Goal: Transaction & Acquisition: Obtain resource

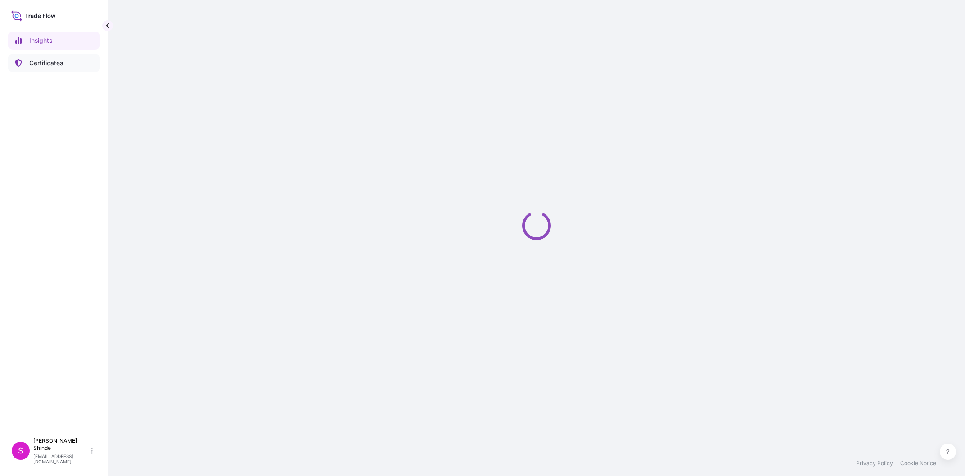
click at [50, 65] on p "Certificates" at bounding box center [46, 63] width 34 height 9
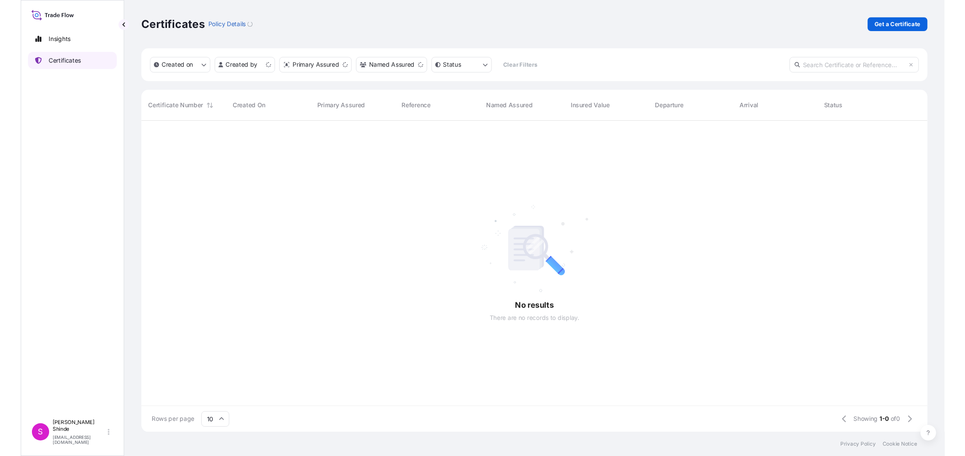
scroll to position [330, 821]
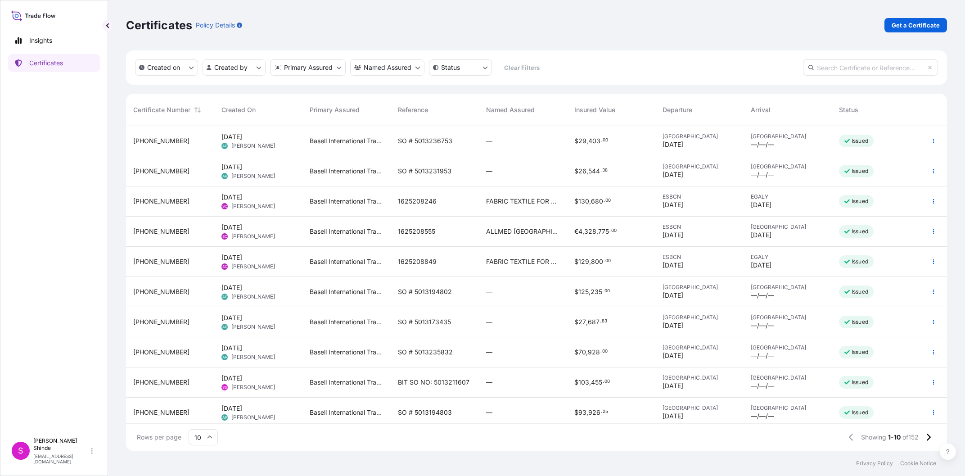
click at [718, 33] on div "Certificates Policy Details Get a Certificate" at bounding box center [536, 25] width 821 height 50
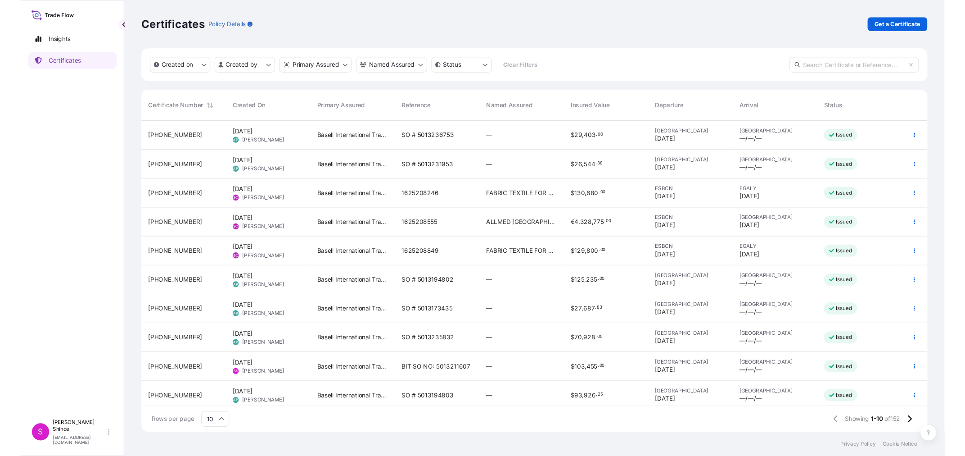
scroll to position [309, 821]
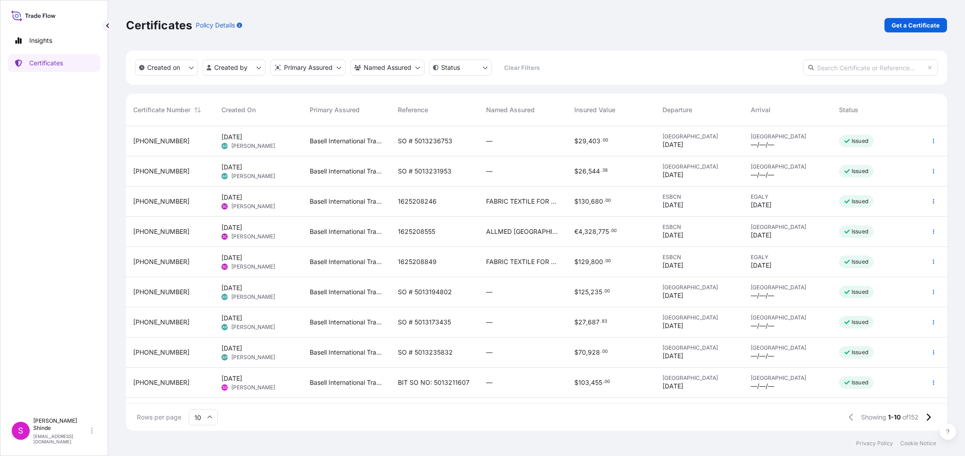
click at [872, 62] on input "text" at bounding box center [870, 67] width 135 height 16
paste input "5013236754"
type input "5013236754"
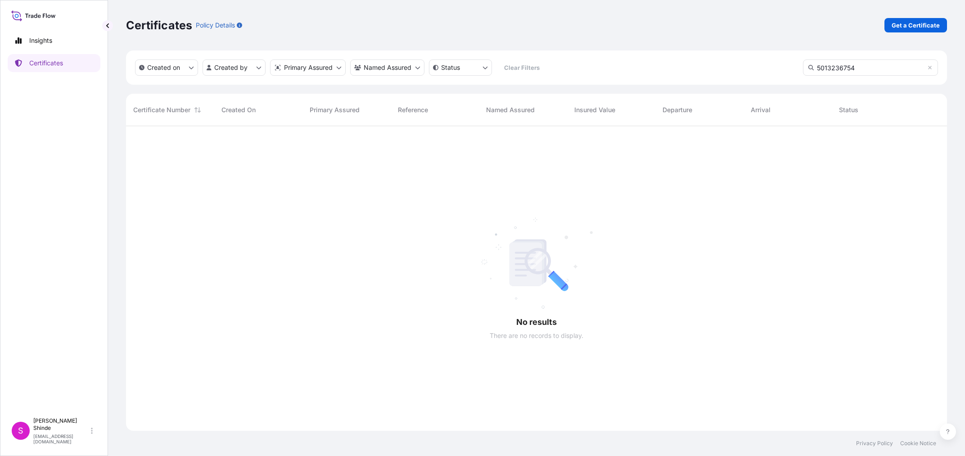
scroll to position [336, 821]
click at [895, 33] on div "Certificates Policy Details Get a Certificate" at bounding box center [536, 25] width 821 height 50
click at [897, 29] on p "Get a Certificate" at bounding box center [916, 25] width 48 height 9
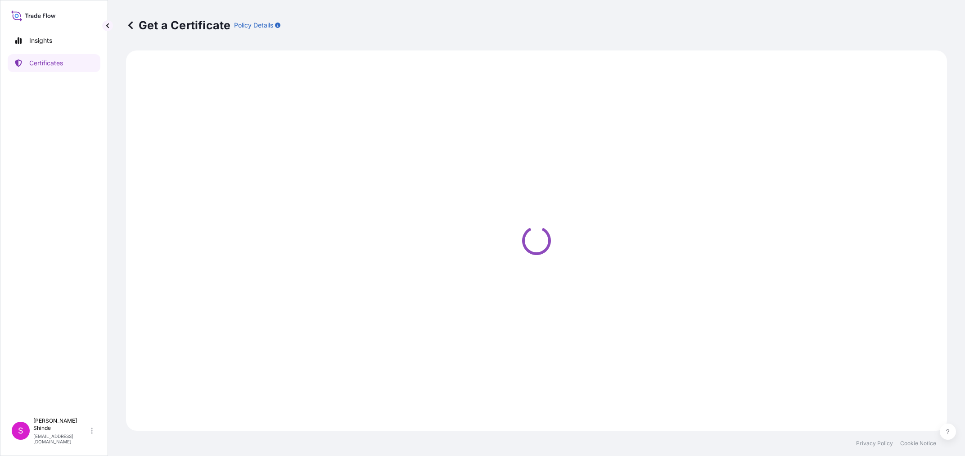
select select "Sea"
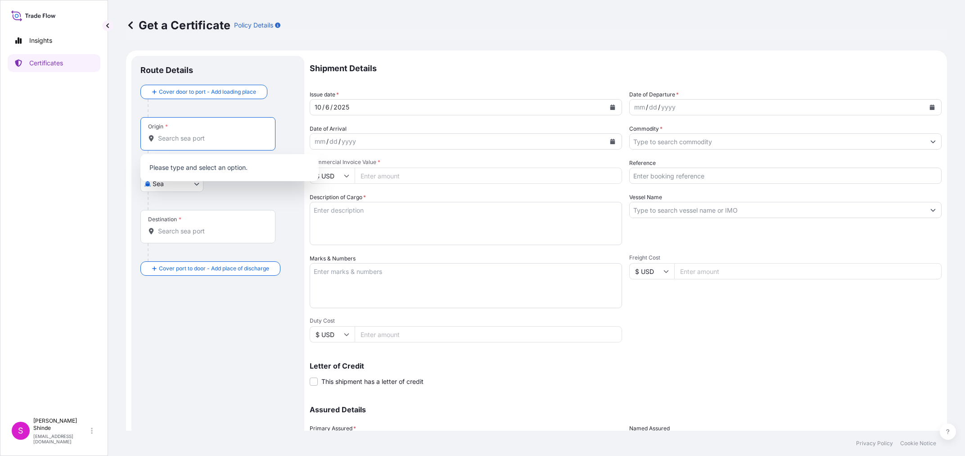
click at [226, 140] on input "Origin *" at bounding box center [211, 138] width 106 height 9
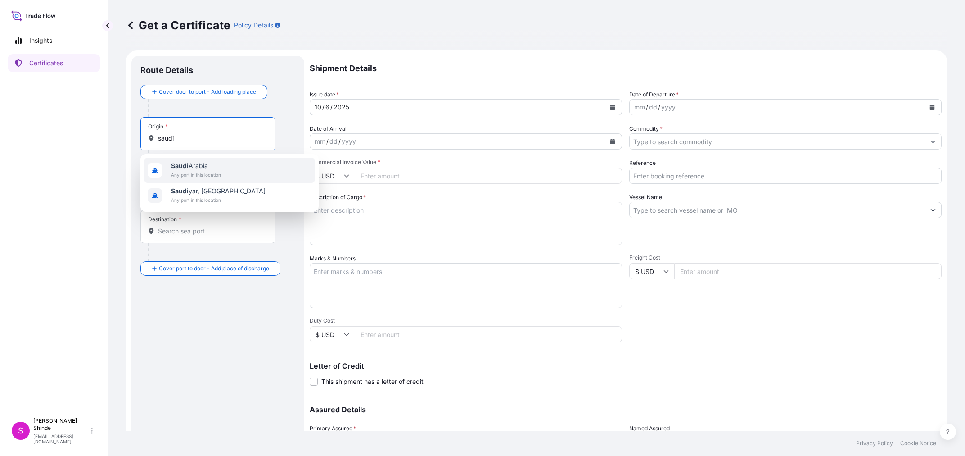
click at [199, 173] on span "Any port in this location" at bounding box center [196, 174] width 50 height 9
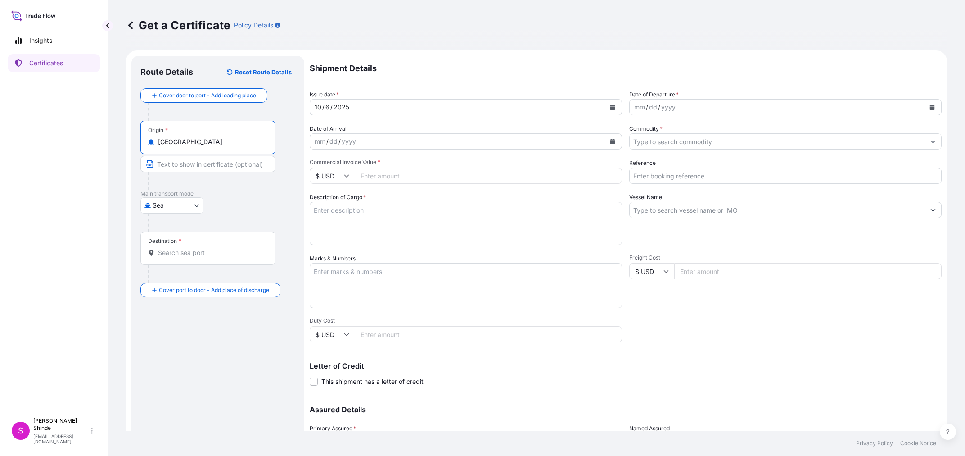
type input "Saudi Arabia"
click at [183, 249] on input "Destination *" at bounding box center [211, 252] width 106 height 9
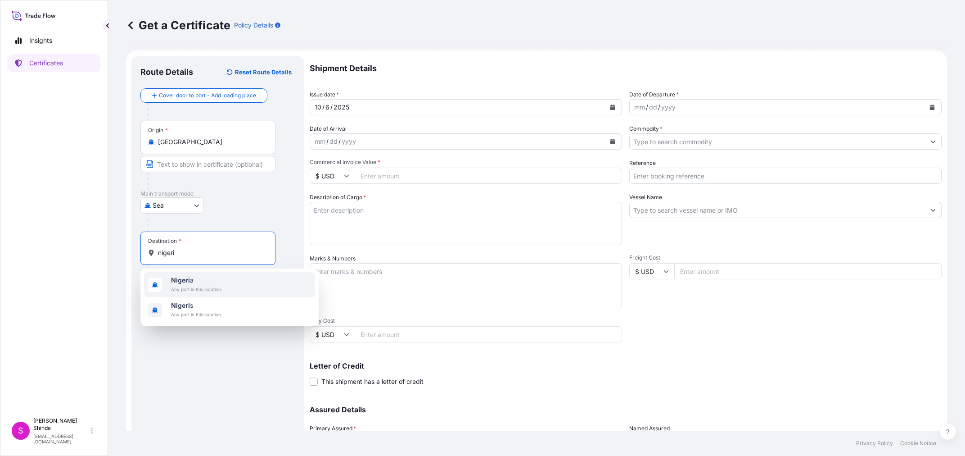
click at [210, 285] on span "Any port in this location" at bounding box center [196, 289] width 50 height 9
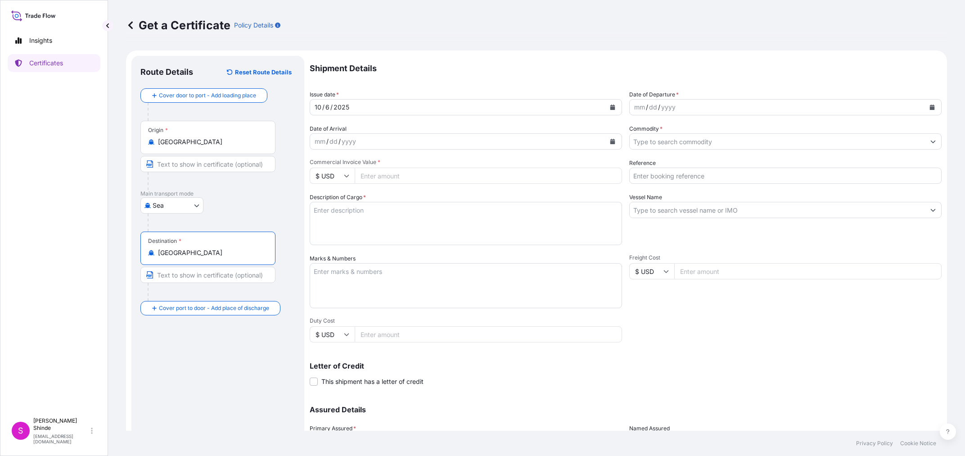
type input "Nigeria"
click at [348, 107] on div "2025" at bounding box center [342, 107] width 18 height 11
click at [370, 103] on div "10 / 6 / 2025" at bounding box center [457, 107] width 295 height 16
click at [609, 109] on button "Calendar" at bounding box center [612, 107] width 14 height 14
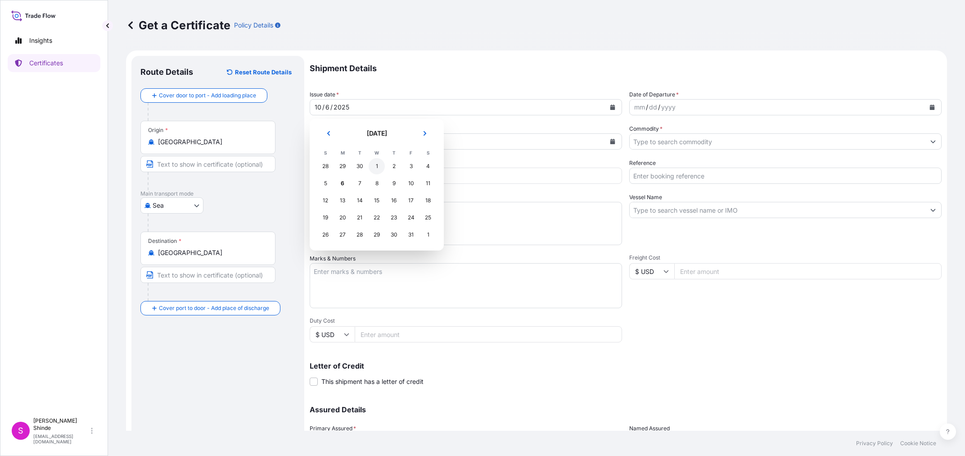
click at [375, 167] on div "1" at bounding box center [377, 166] width 16 height 16
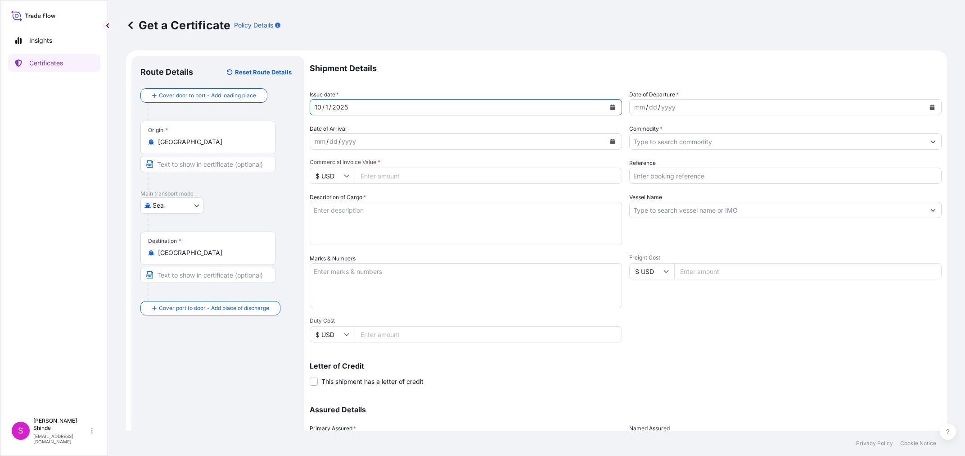
click at [465, 59] on p "Shipment Details" at bounding box center [626, 68] width 632 height 25
click at [697, 108] on div "mm / dd / yyyy" at bounding box center [777, 107] width 295 height 16
click at [613, 108] on icon "Calendar" at bounding box center [612, 106] width 5 height 5
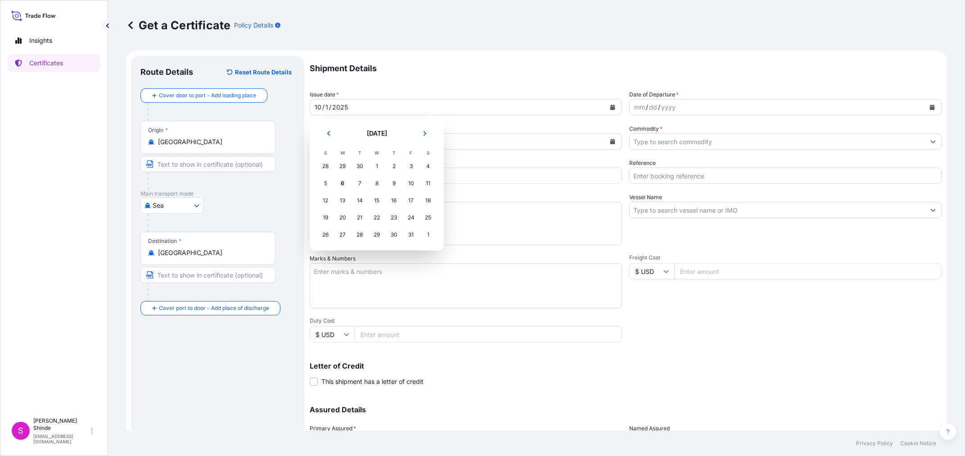
click at [341, 167] on div "29" at bounding box center [342, 166] width 16 height 16
click at [343, 166] on div "29" at bounding box center [342, 166] width 16 height 16
click at [328, 131] on icon "Previous" at bounding box center [328, 133] width 5 height 5
click at [342, 235] on div "29" at bounding box center [342, 234] width 16 height 16
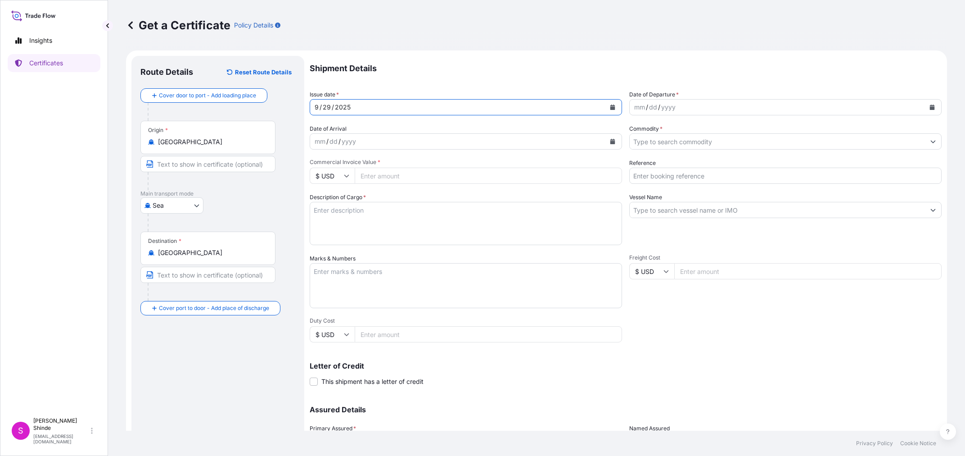
click at [927, 108] on button "Calendar" at bounding box center [932, 107] width 14 height 14
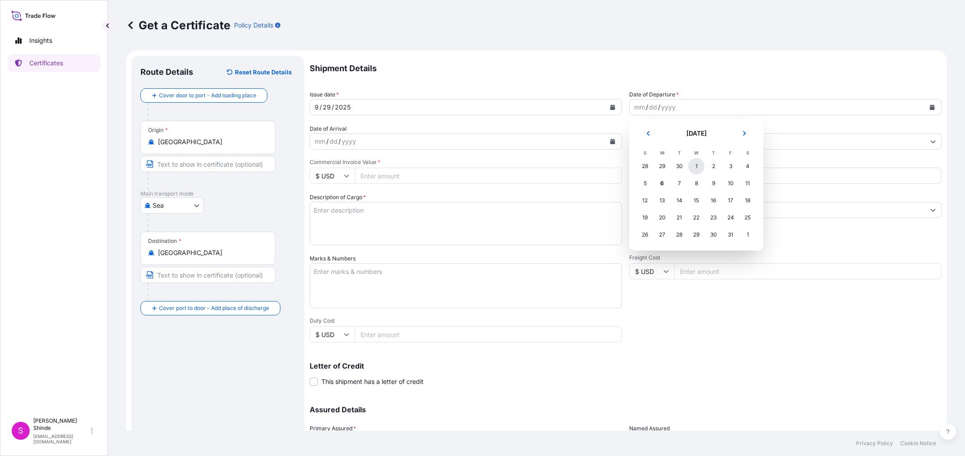
click at [697, 167] on div "1" at bounding box center [696, 166] width 16 height 16
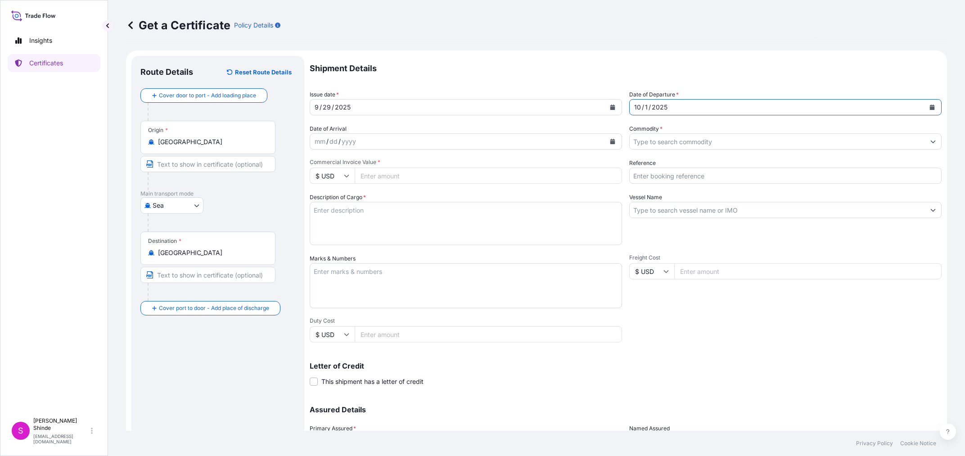
click at [551, 72] on p "Shipment Details" at bounding box center [626, 68] width 632 height 25
click at [687, 141] on input "Commodity *" at bounding box center [777, 141] width 295 height 16
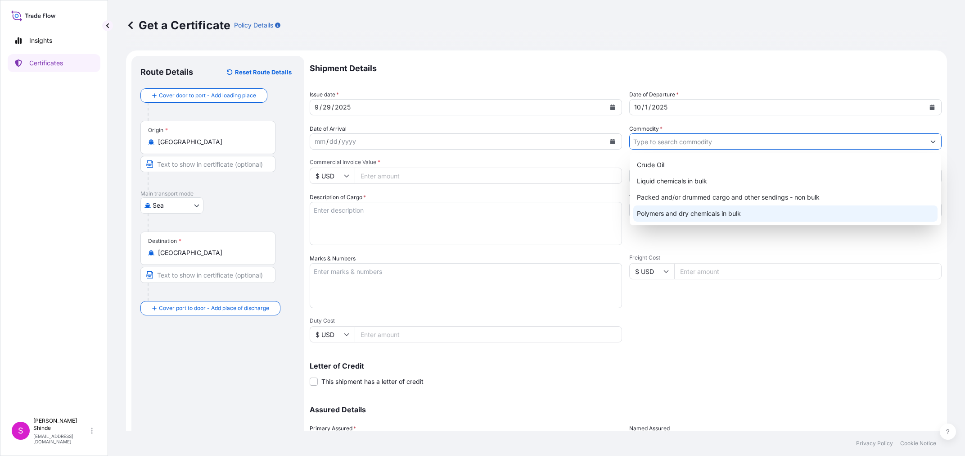
click at [667, 214] on div "Polymers and dry chemicals in bulk" at bounding box center [785, 213] width 304 height 16
type input "Polymers and dry chemicals in bulk"
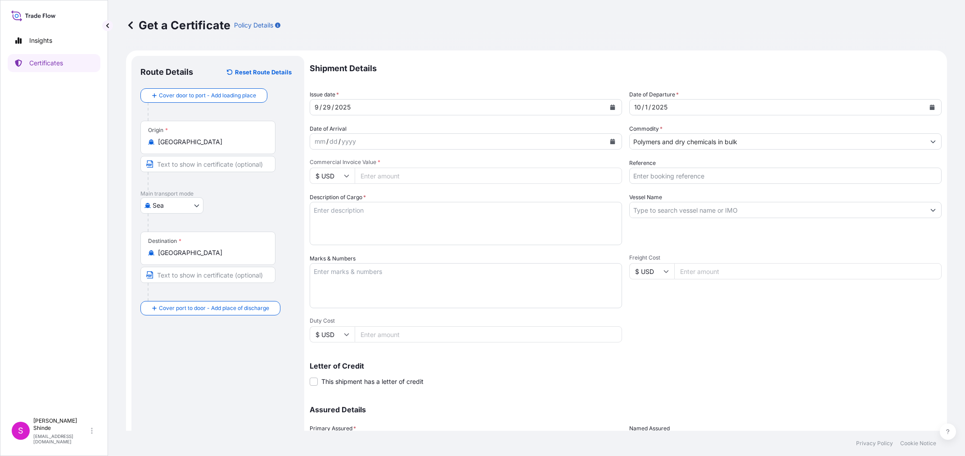
click at [379, 175] on input "Commercial Invoice Value *" at bounding box center [488, 175] width 267 height 16
type input "130556.25"
click at [655, 177] on input "Reference" at bounding box center [785, 175] width 312 height 16
type input "b"
paste input "5013236754"
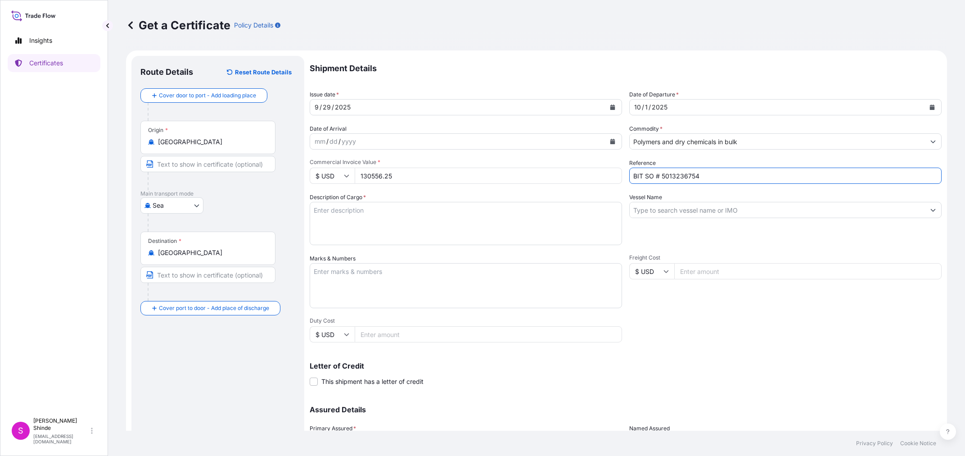
type input "BIT SO # 5013236754"
click at [384, 218] on textarea "Description of Cargo *" at bounding box center [466, 223] width 312 height 43
paste textarea "RAW MATERIAL FOR PLASTIC INDUSTRY: 123.75 MT OF HIGH DENSITY POLYETHYLENE (HDPE…"
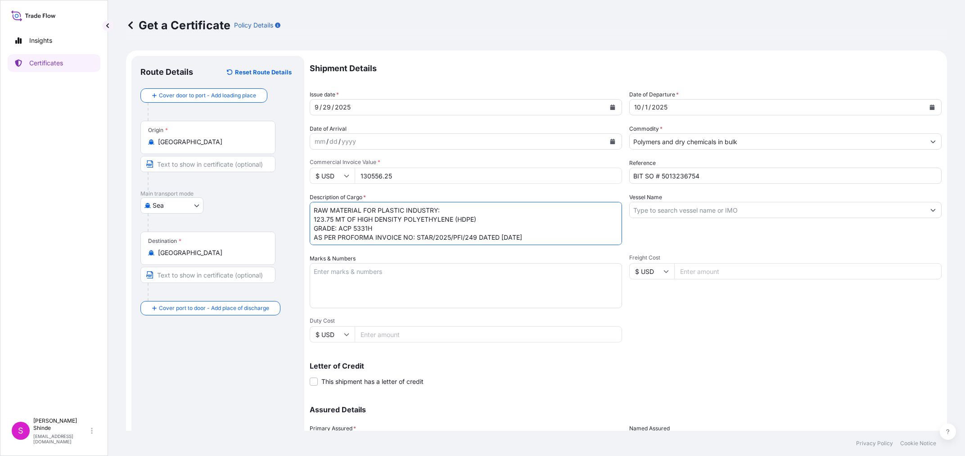
click at [503, 221] on textarea "RAW MATERIAL FOR PLASTIC INDUSTRY: 123.75 MT OF HIGH DENSITY POLYETHYLENE (HDPE…" at bounding box center [466, 223] width 312 height 43
type textarea "RAW MATERIAL FOR PLASTIC INDUSTRY: 123.75 MT OF HIGH DENSITY POLYETHYLENE (HDPE…"
click at [755, 335] on div "Shipment Details Issue date * 9 / 29 / 2025 Date of Departure * 10 / 1 / 2025 D…" at bounding box center [626, 270] width 632 height 429
click at [686, 207] on input "Vessel Name" at bounding box center [777, 210] width 295 height 16
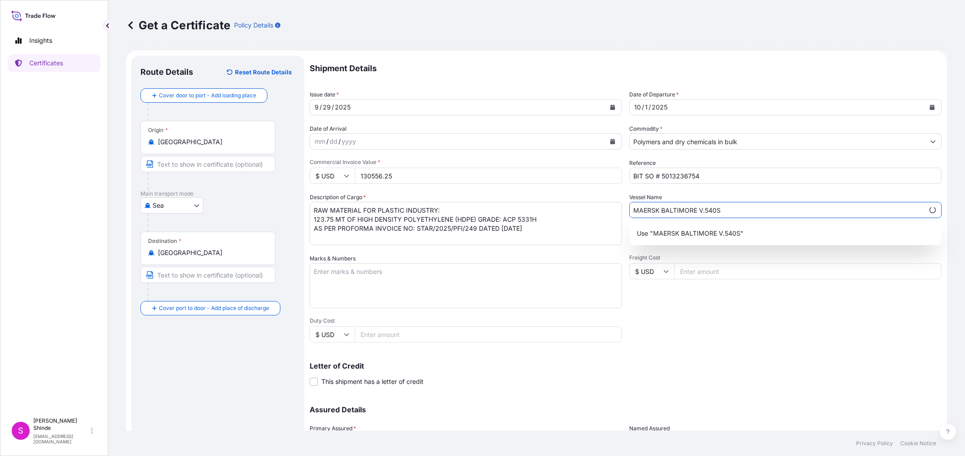
type input "MAERSK BALTIMORE V.540S"
click at [770, 332] on div "Shipment Details Issue date * 9 / 29 / 2025 Date of Departure * 10 / 1 / 2025 D…" at bounding box center [626, 270] width 632 height 429
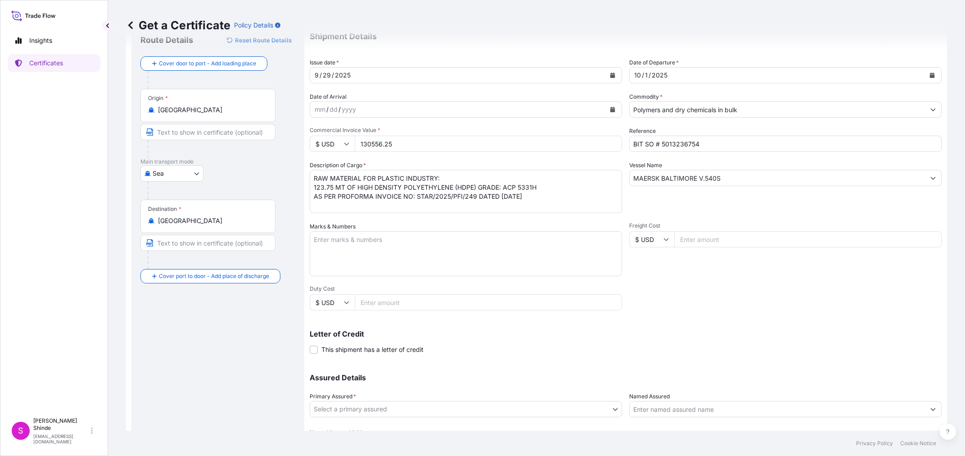
scroll to position [80, 0]
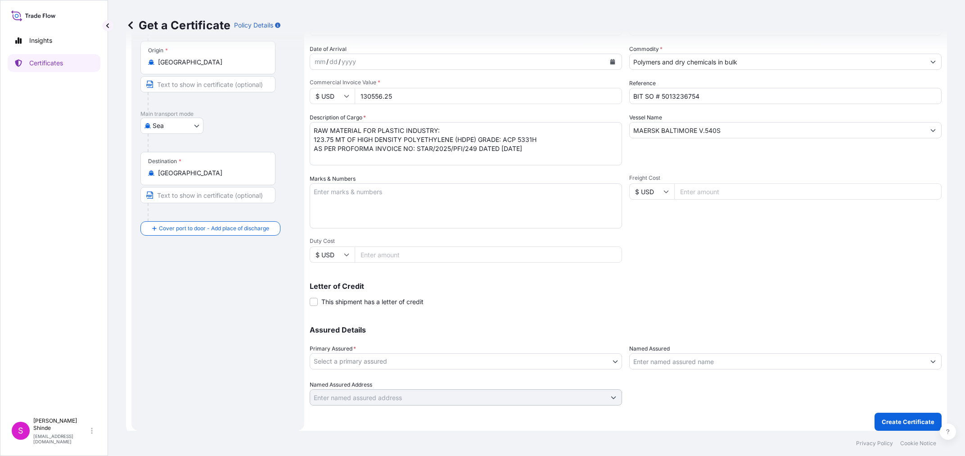
click at [379, 253] on input "Duty Cost" at bounding box center [488, 254] width 267 height 16
click at [313, 303] on span at bounding box center [314, 302] width 8 height 8
click at [310, 297] on input "This shipment has a letter of credit" at bounding box center [310, 297] width 0 height 0
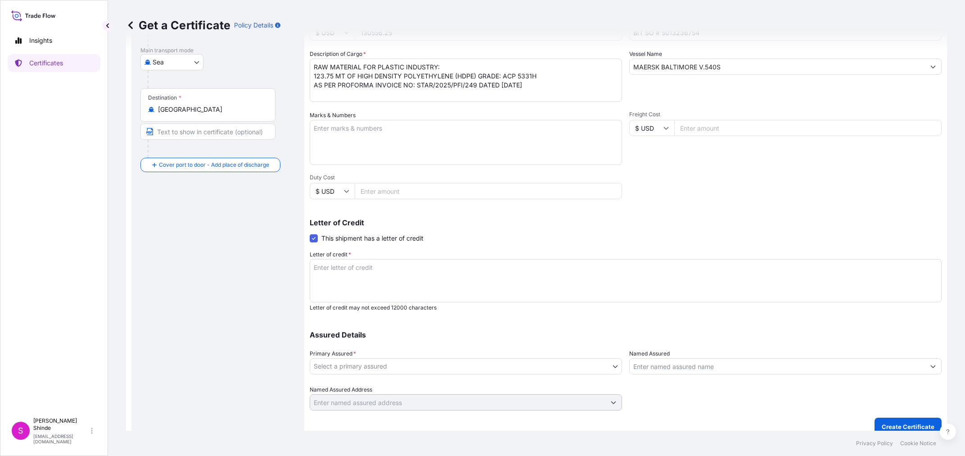
scroll to position [148, 0]
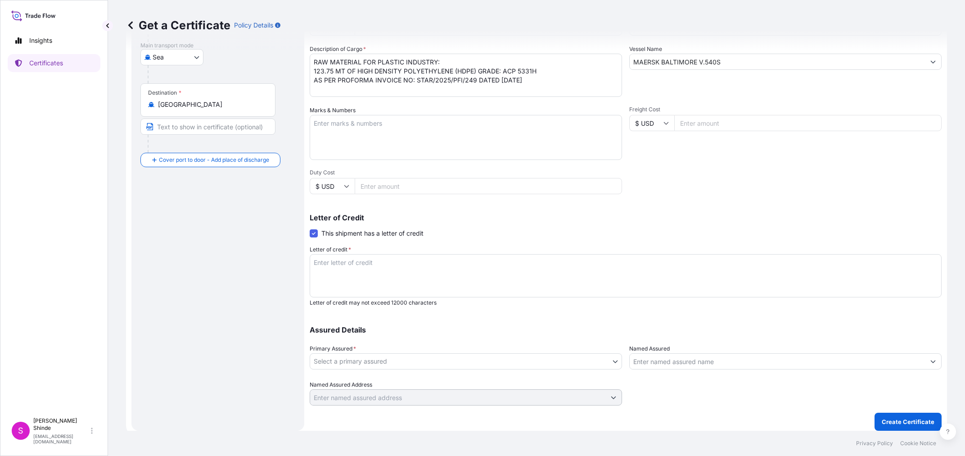
click at [596, 366] on body "1 option available. 0 options available. 1 option available. Insights Certifica…" at bounding box center [482, 228] width 965 height 456
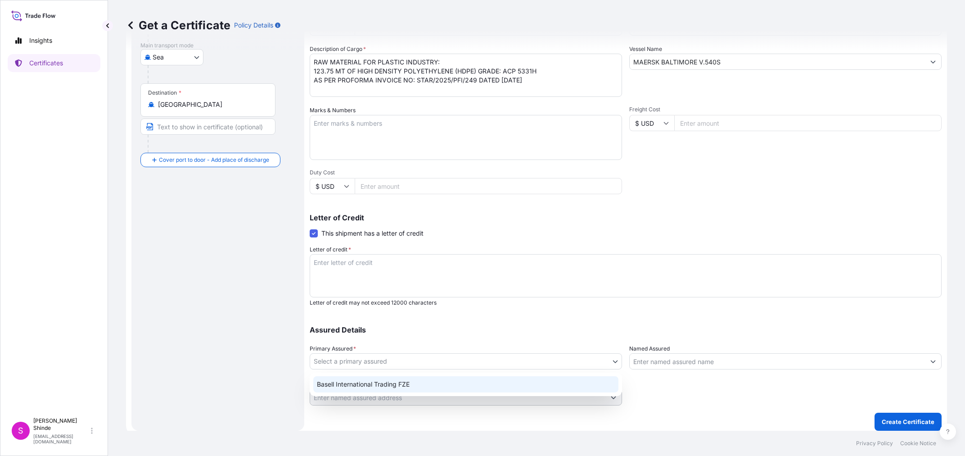
click at [439, 382] on div "Basell International Trading FZE" at bounding box center [465, 384] width 305 height 16
select select "32039"
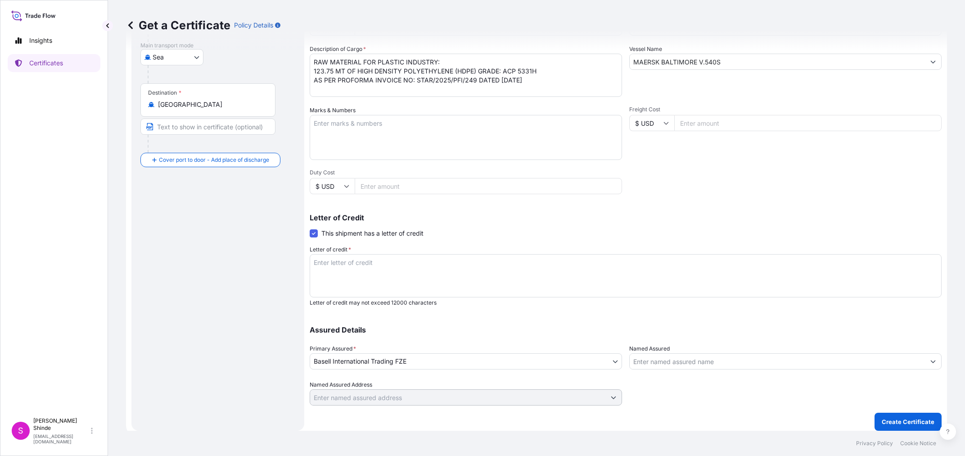
click at [455, 274] on textarea "Letter of credit *" at bounding box center [626, 275] width 632 height 43
paste textarea "INSURANCE"
click at [483, 277] on textarea "INSURANCE" at bounding box center [626, 275] width 632 height 43
paste textarea "CERTIFICATE"
click at [471, 277] on textarea "INSURANCE CERTIFICATE" at bounding box center [626, 275] width 632 height 43
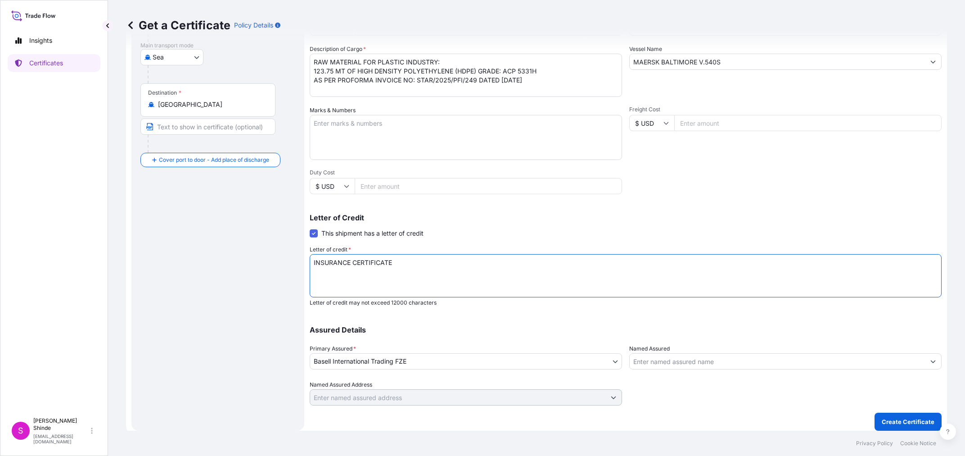
paste textarea "COVERING MARINE INSURANCE AS PER 1) INSTITUTE CARGO CLAUSES (A) DATED 1.1.82, 2…"
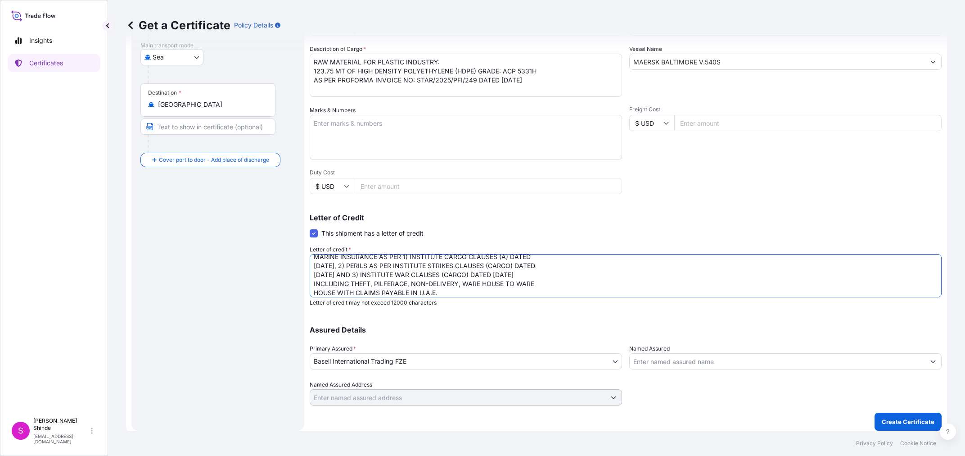
scroll to position [0, 0]
click at [560, 265] on textarea "INSURANCE CERTIFICATE COVERING MARINE INSURANCE AS PER 1) INSTITUTE CARGO CLAUS…" at bounding box center [626, 275] width 632 height 43
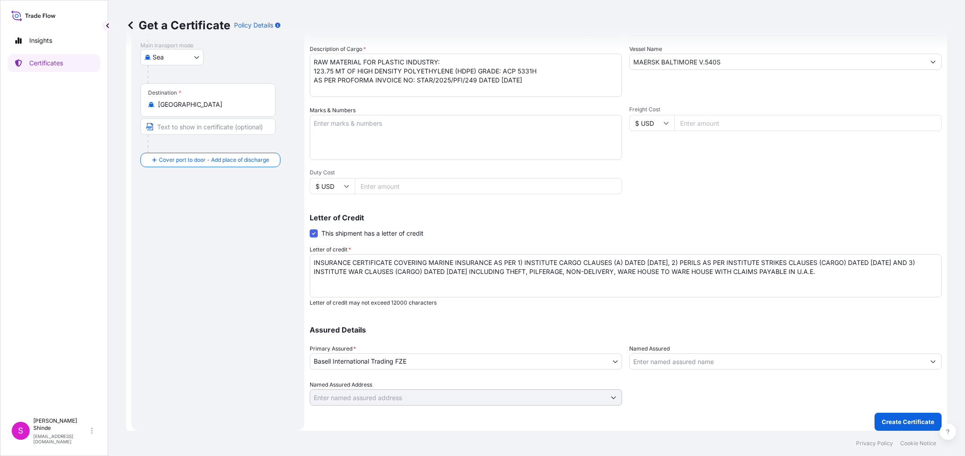
click at [822, 271] on textarea "INSURANCE CERTIFICATE COVERING MARINE INSURANCE AS PER 1) INSTITUTE CARGO CLAUS…" at bounding box center [626, 275] width 632 height 43
paste textarea "IN CASE OF TRANSHIPMENT INSURANCE ARE COVER THE SAME"
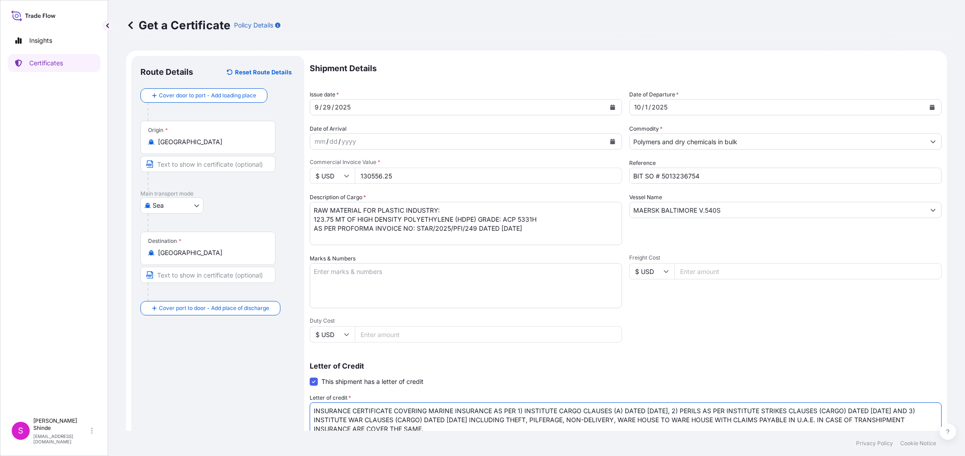
scroll to position [51, 0]
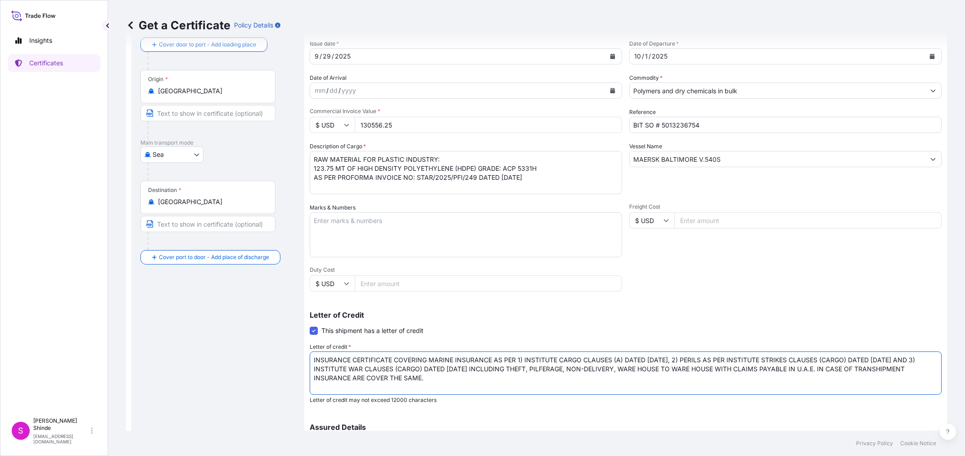
click at [435, 382] on textarea "INSURANCE CERTIFICATE COVERING MARINE INSURANCE AS PER 1) INSTITUTE CARGO CLAUS…" at bounding box center [626, 372] width 632 height 43
paste textarea "WE HEREBY CONFIRMING THAT IT IS ACCEPTABLE TO THE AUTHORITIES IN U.A.E. . VESSE…"
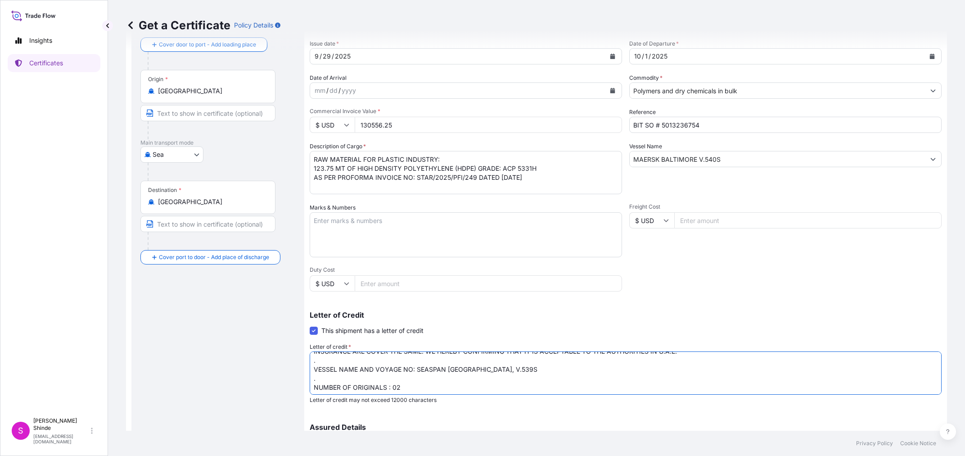
scroll to position [10, 0]
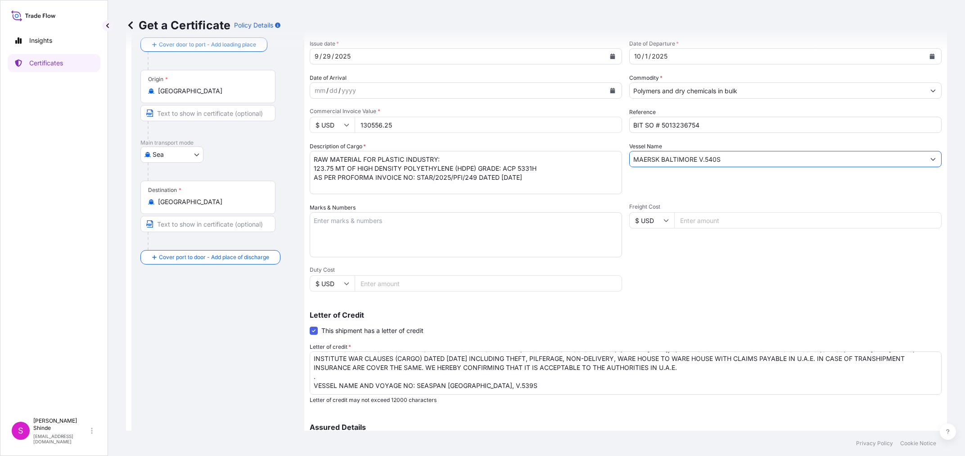
click at [708, 154] on input "MAERSK BALTIMORE V.540S" at bounding box center [777, 159] width 295 height 16
click at [493, 376] on textarea "INSURANCE CERTIFICATE COVERING MARINE INSURANCE AS PER 1) INSTITUTE CARGO CLAUS…" at bounding box center [626, 372] width 632 height 43
drag, startPoint x: 416, startPoint y: 384, endPoint x: 509, endPoint y: 383, distance: 92.3
click at [509, 383] on textarea "INSURANCE CERTIFICATE COVERING MARINE INSURANCE AS PER 1) INSTITUTE CARGO CLAUS…" at bounding box center [626, 372] width 632 height 43
paste textarea "MAERSK BALTIMORE V.540"
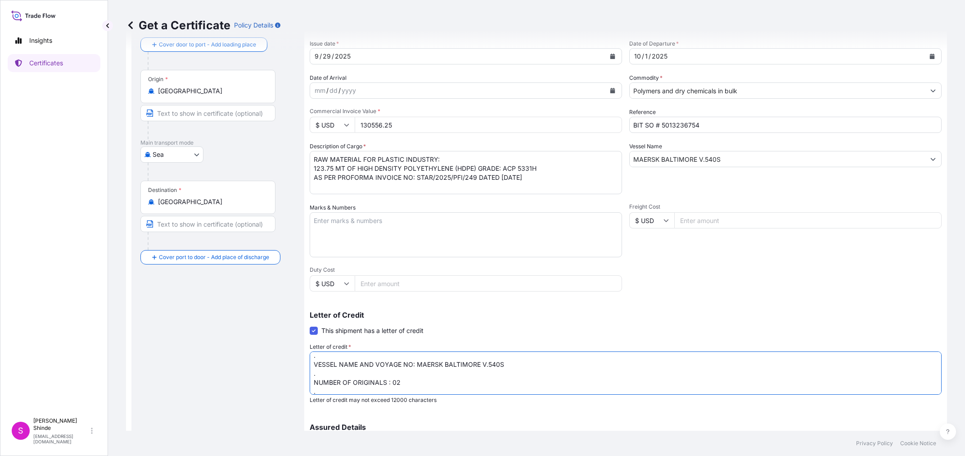
scroll to position [49, 0]
click at [457, 382] on textarea "INSURANCE CERTIFICATE COVERING MARINE INSURANCE AS PER 1) INSTITUTE CARGO CLAUS…" at bounding box center [626, 372] width 632 height 43
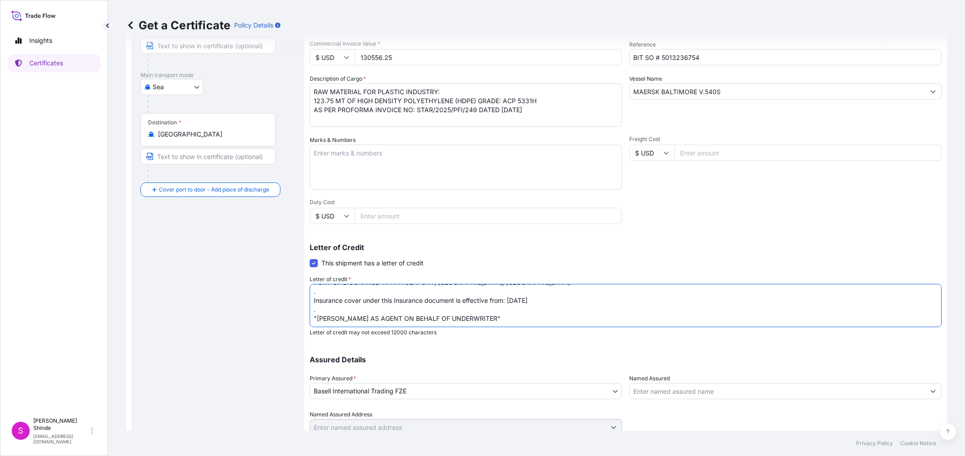
scroll to position [148, 0]
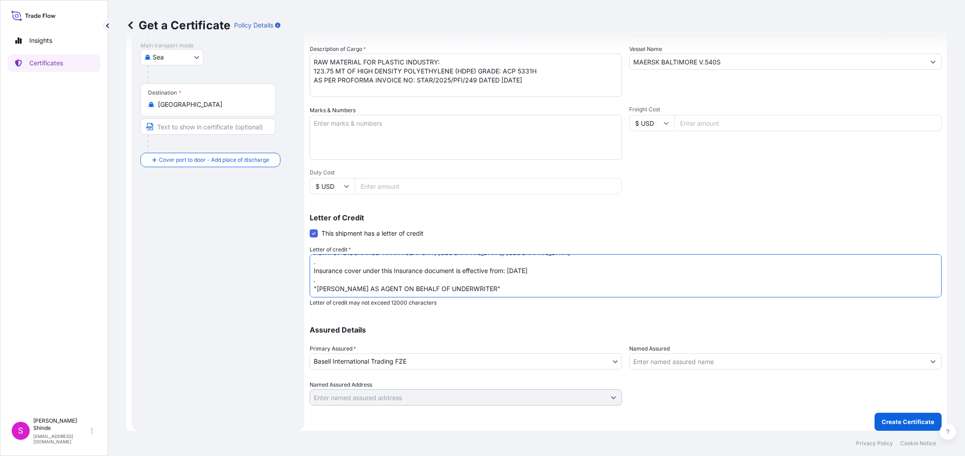
click at [513, 271] on textarea "INSURANCE CERTIFICATE COVERING MARINE INSURANCE AS PER 1) INSTITUTE CARGO CLAUS…" at bounding box center [626, 275] width 632 height 43
type textarea "INSURANCE CERTIFICATE COVERING MARINE INSURANCE AS PER 1) INSTITUTE CARGO CLAUS…"
click at [894, 423] on p "Create Certificate" at bounding box center [908, 421] width 53 height 9
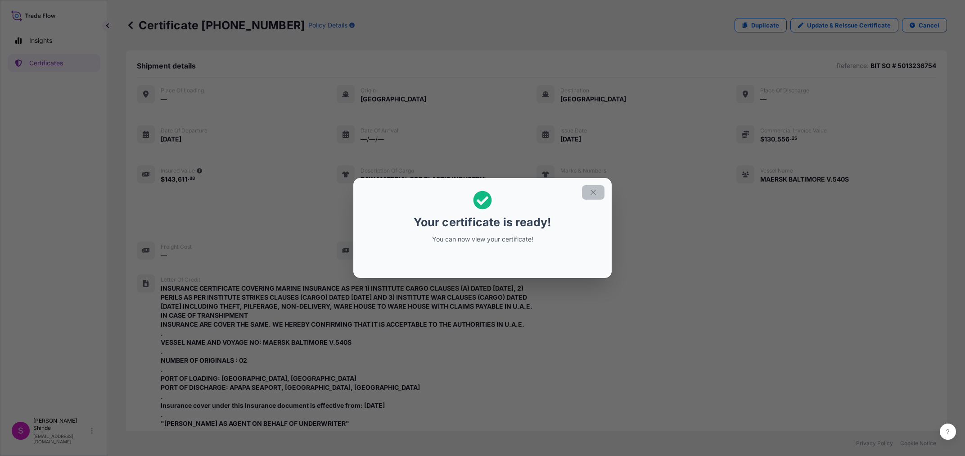
click at [596, 192] on icon "button" at bounding box center [593, 192] width 8 height 8
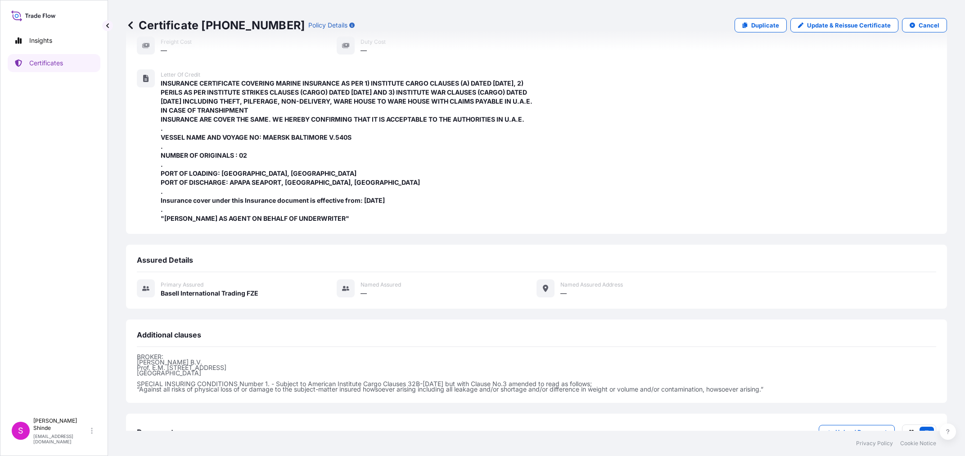
scroll to position [273, 0]
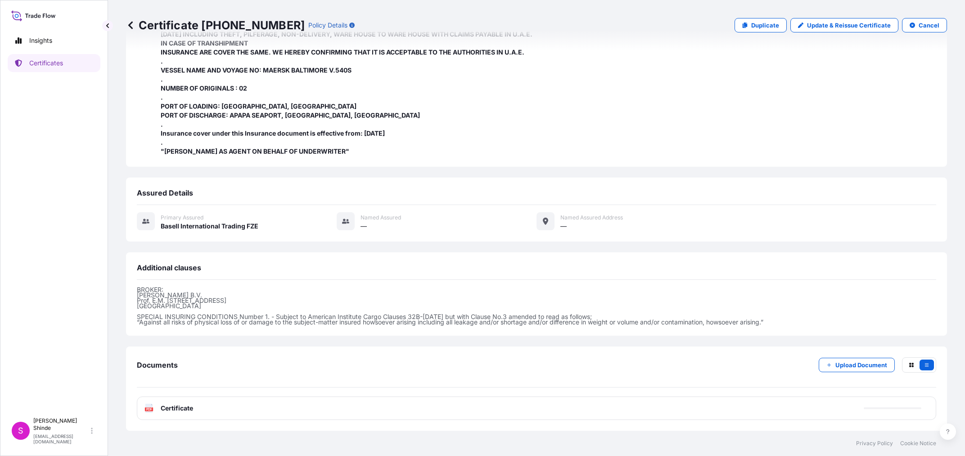
click at [201, 405] on div "PDF Certificate" at bounding box center [536, 407] width 799 height 23
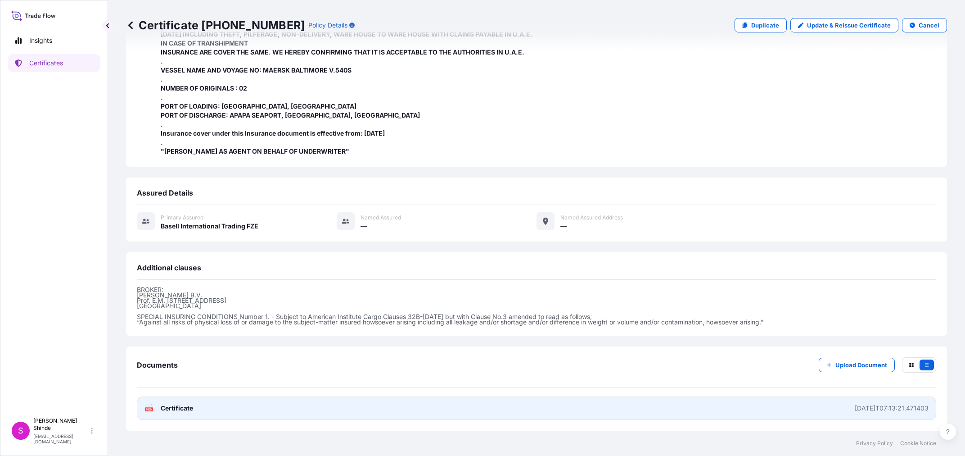
click at [188, 404] on span "Certificate" at bounding box center [177, 407] width 32 height 9
